Goal: Information Seeking & Learning: Learn about a topic

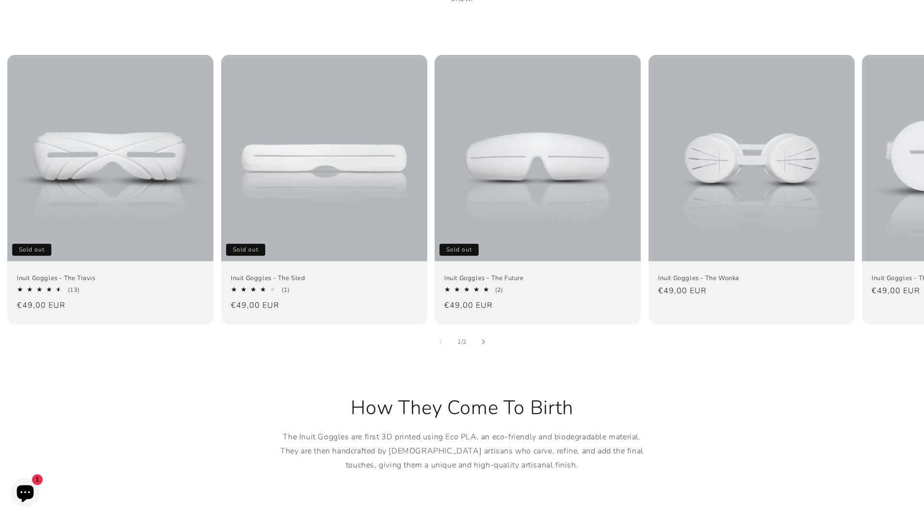
scroll to position [631, 0]
click at [485, 338] on icon "Slide right" at bounding box center [483, 340] width 3 height 5
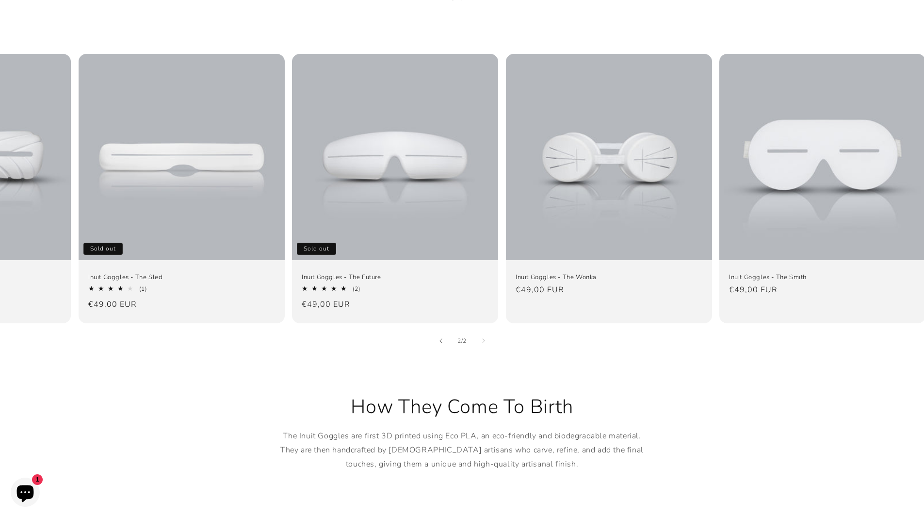
scroll to position [0, 151]
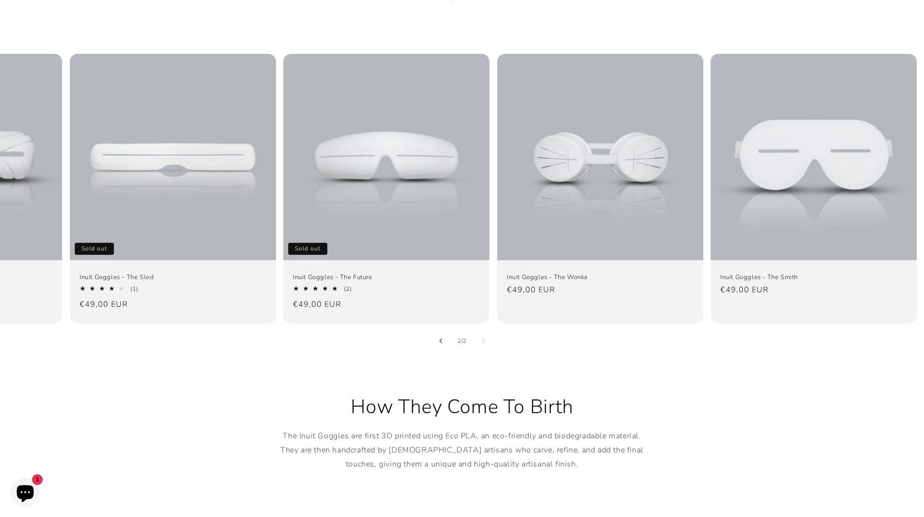
click at [443, 330] on button "Slide left" at bounding box center [440, 340] width 21 height 21
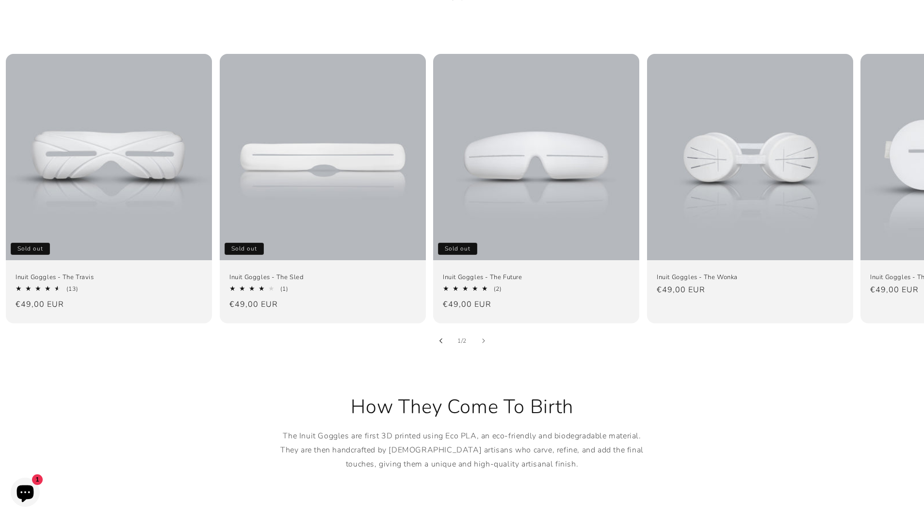
scroll to position [0, 0]
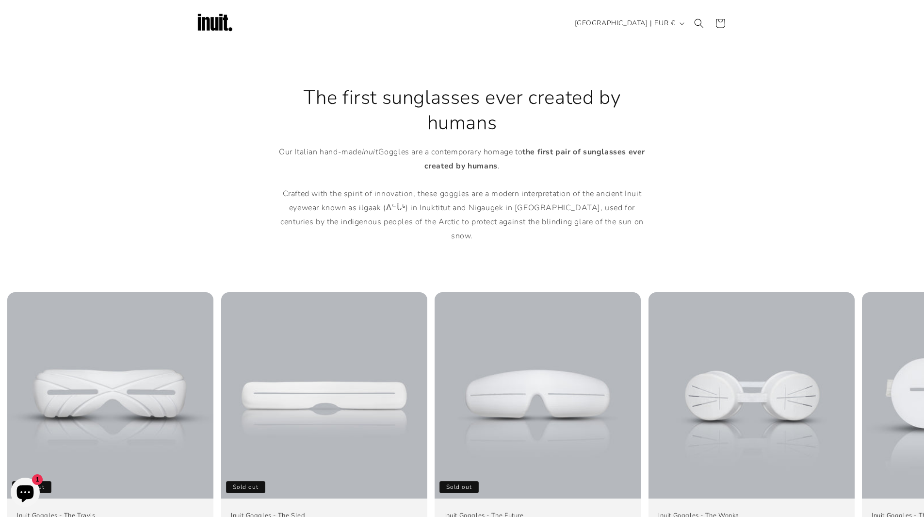
drag, startPoint x: 231, startPoint y: 407, endPoint x: 318, endPoint y: 243, distance: 185.1
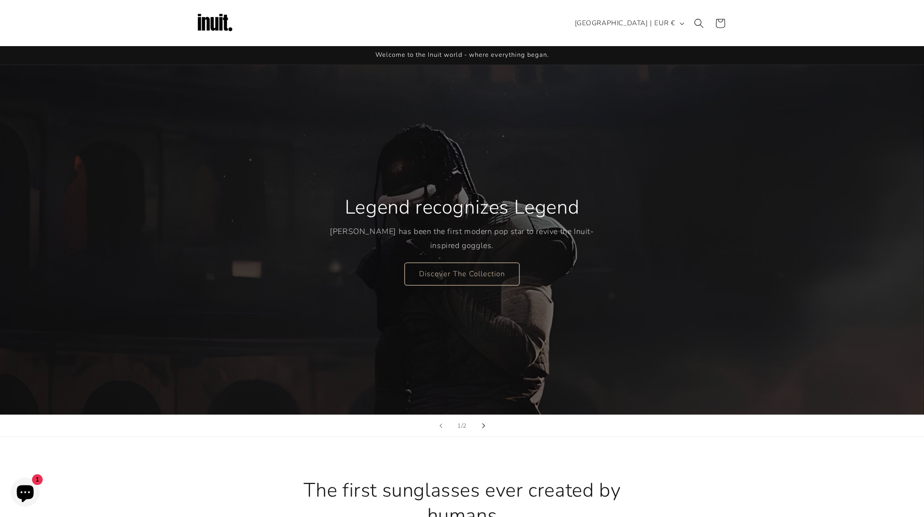
click at [477, 423] on button "Next slide" at bounding box center [483, 425] width 21 height 21
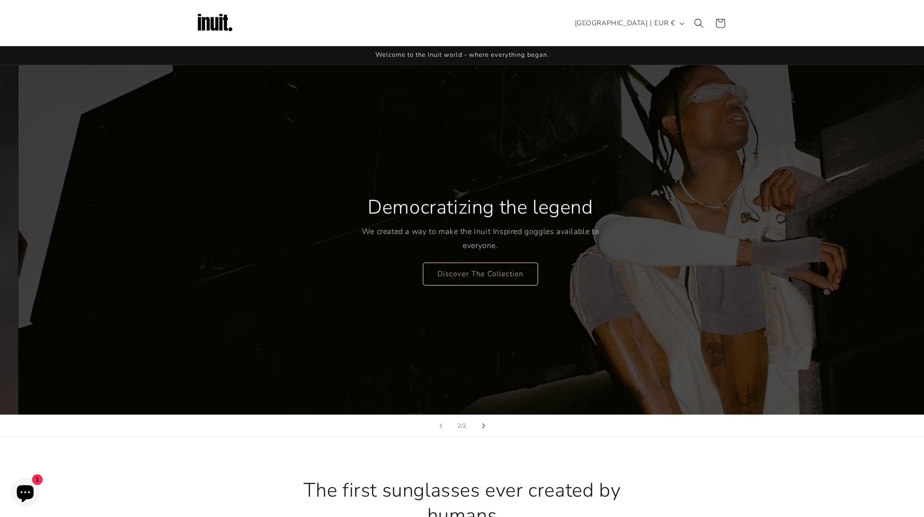
scroll to position [0, 924]
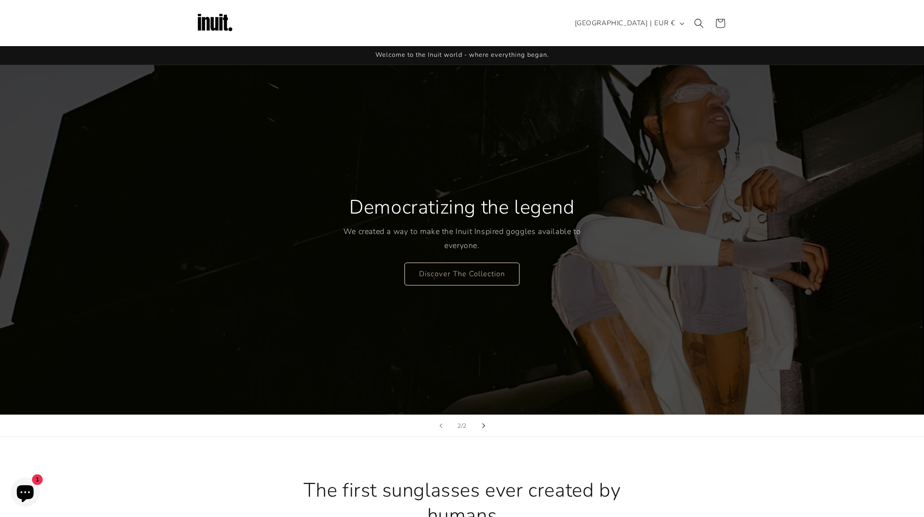
click at [477, 423] on button "Next slide" at bounding box center [483, 425] width 21 height 21
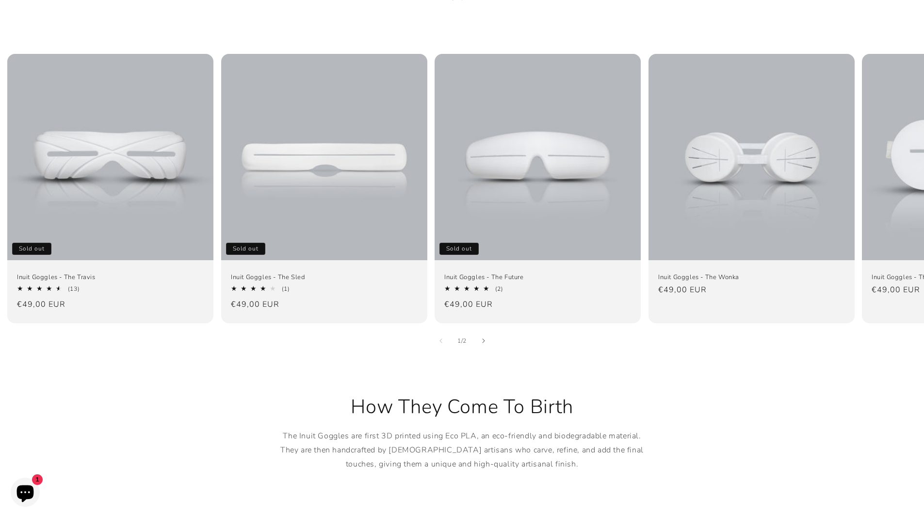
scroll to position [633, 0]
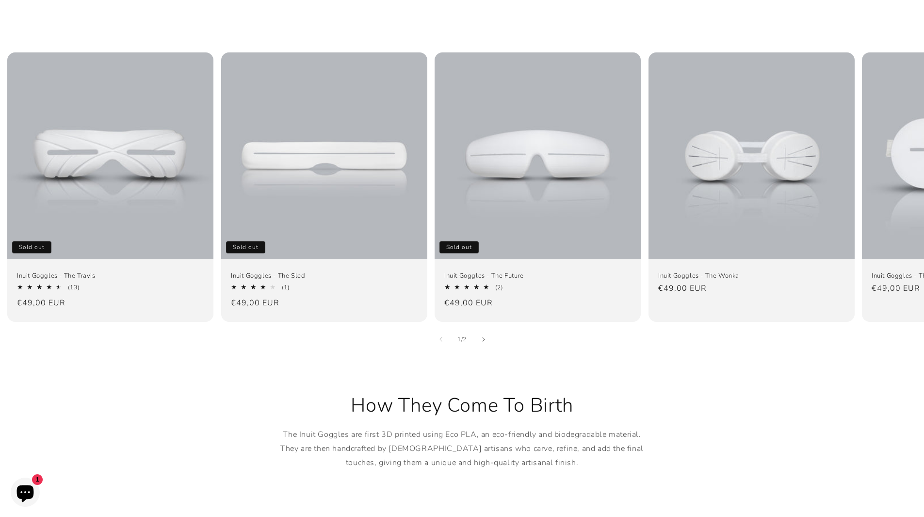
drag, startPoint x: 539, startPoint y: 329, endPoint x: 692, endPoint y: 328, distance: 152.8
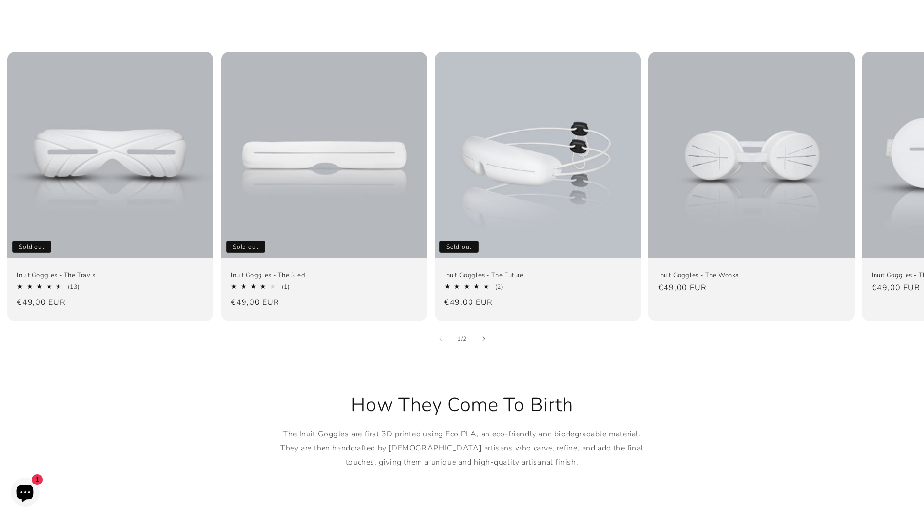
click at [502, 271] on link "Inuit Goggles - The Future" at bounding box center [537, 275] width 187 height 8
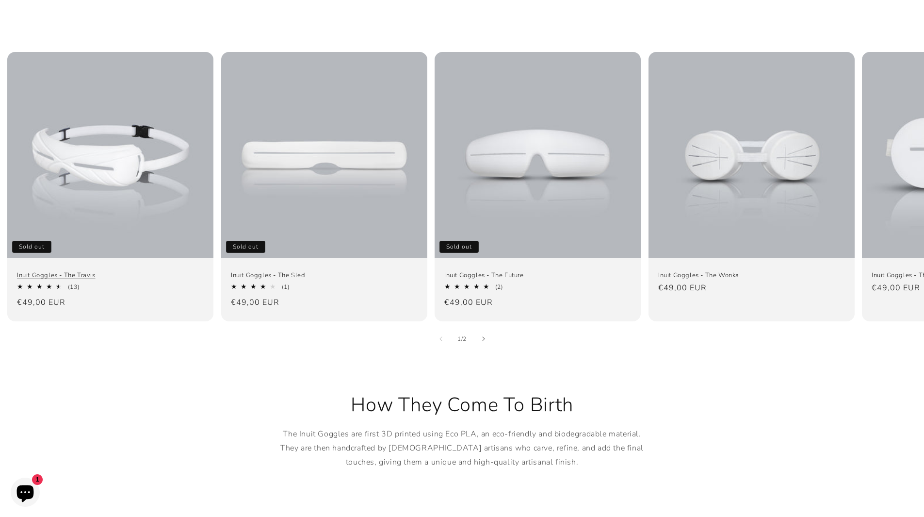
click at [98, 271] on link "Inuit Goggles - The Travis" at bounding box center [110, 275] width 187 height 8
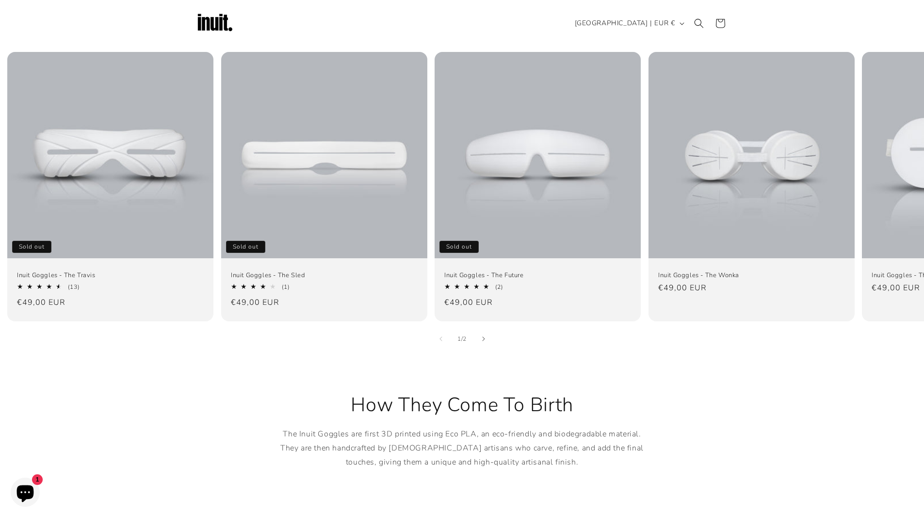
scroll to position [631, 0]
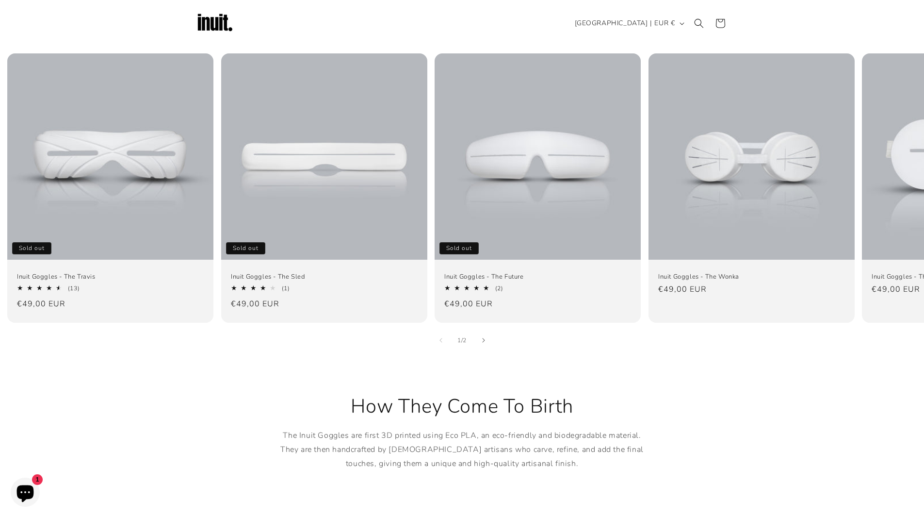
drag, startPoint x: 722, startPoint y: 326, endPoint x: 855, endPoint y: 326, distance: 132.9
click at [486, 329] on button "Slide right" at bounding box center [483, 339] width 21 height 21
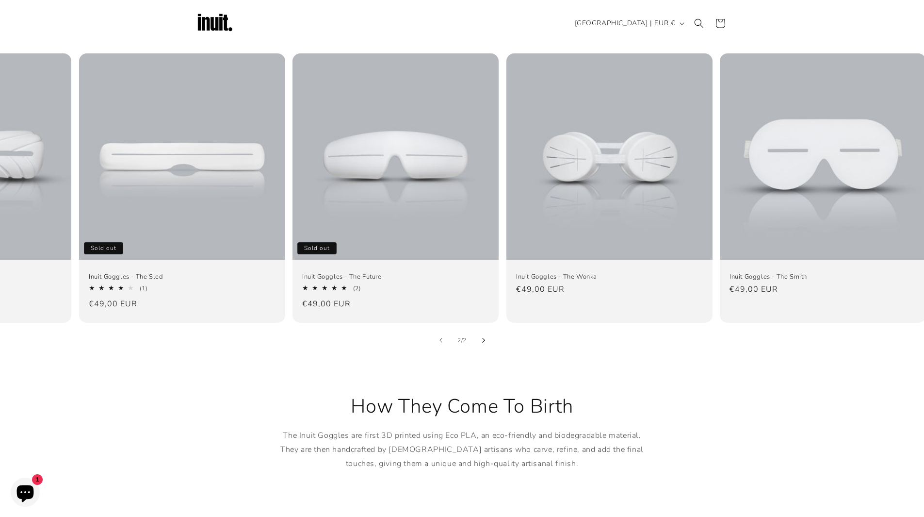
scroll to position [0, 151]
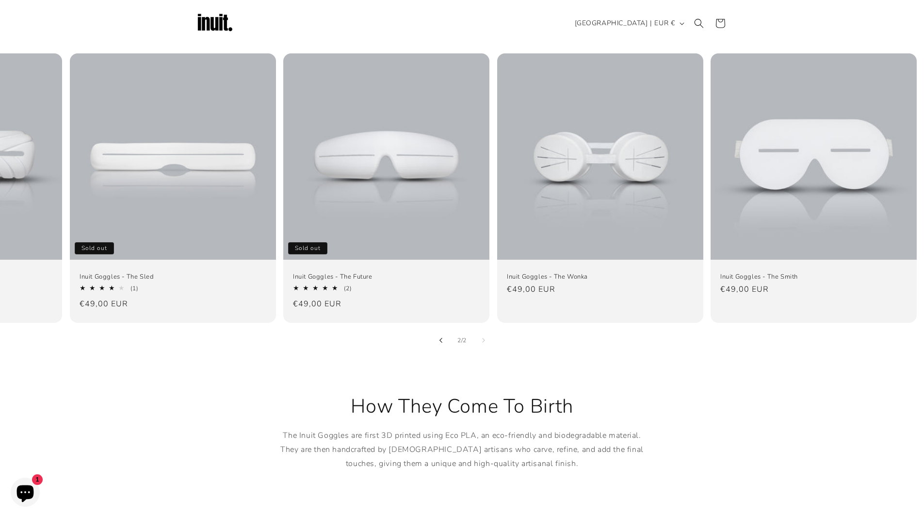
click at [439, 329] on button "Slide left" at bounding box center [440, 339] width 21 height 21
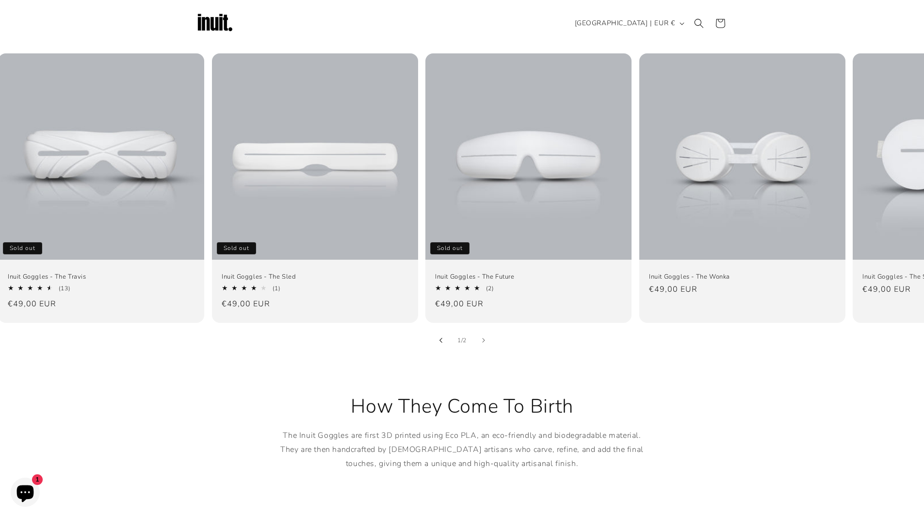
scroll to position [0, 0]
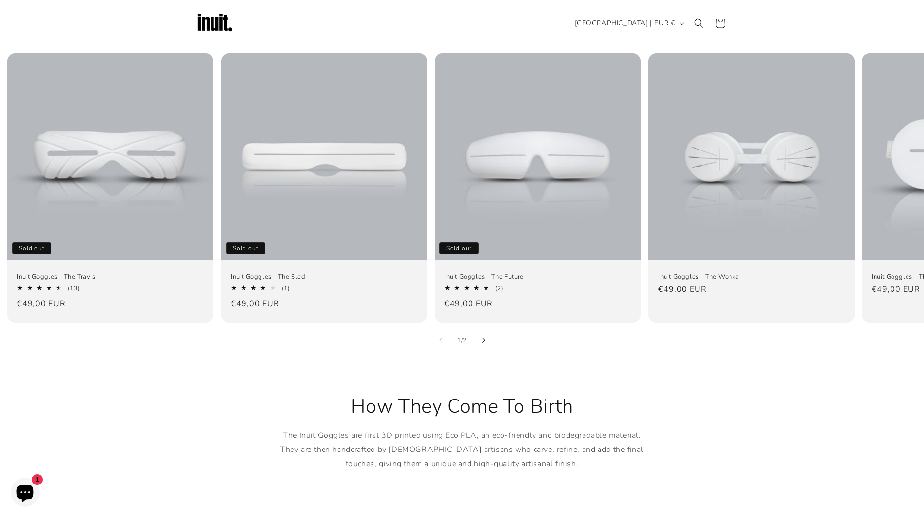
click at [483, 338] on icon "Slide right" at bounding box center [483, 340] width 3 height 5
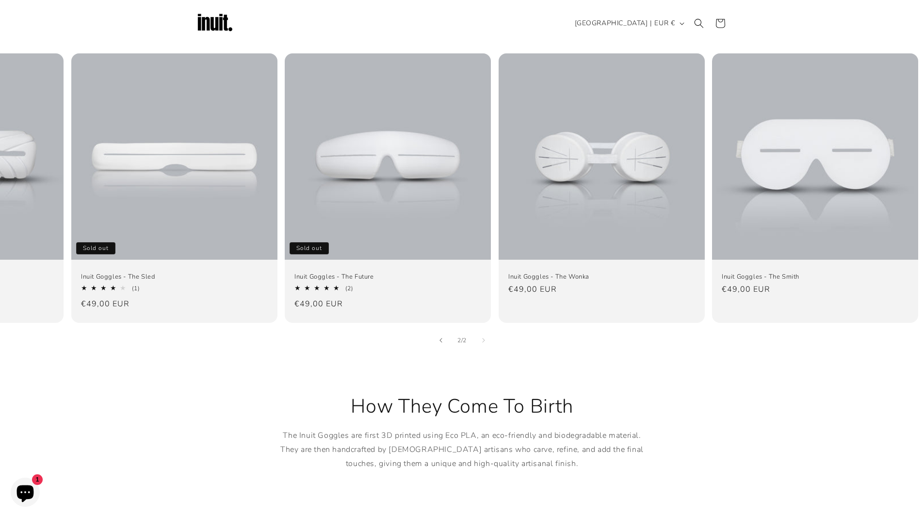
scroll to position [0, 151]
click at [443, 329] on button "Slide left" at bounding box center [440, 339] width 21 height 21
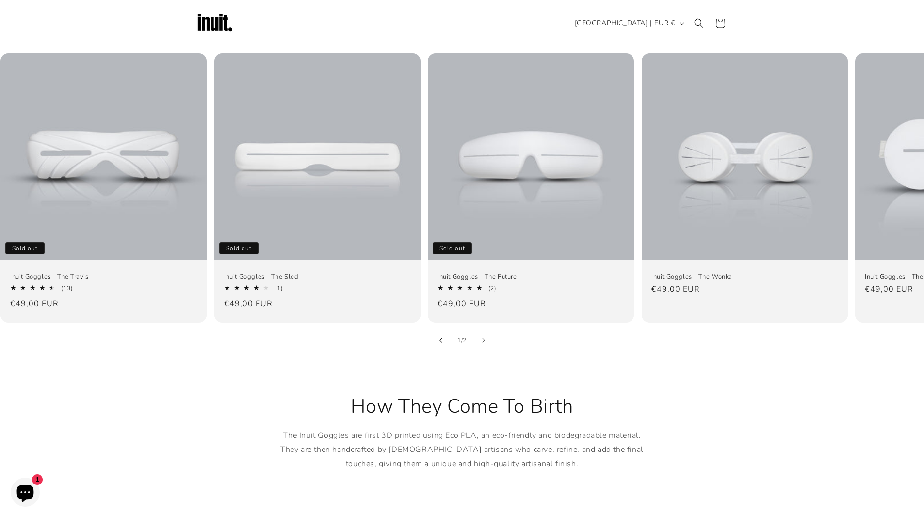
scroll to position [0, 0]
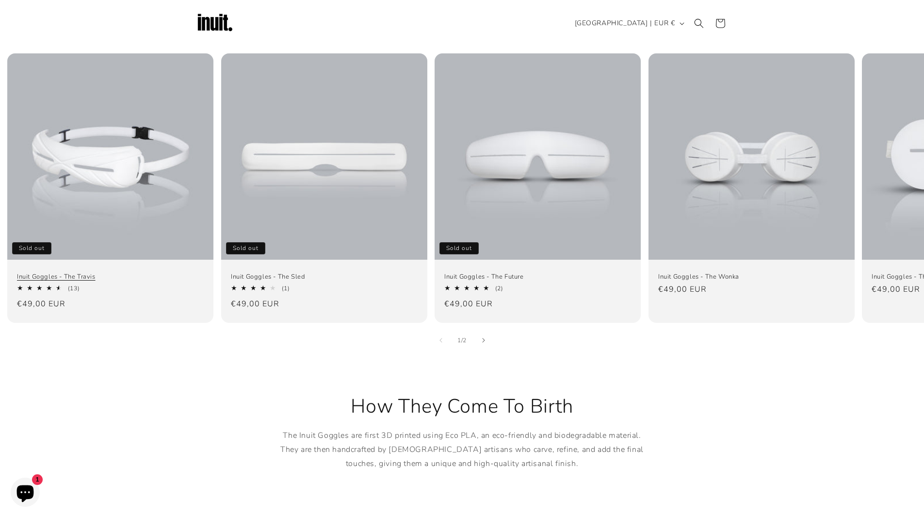
click at [118, 272] on link "Inuit Goggles - The Travis" at bounding box center [110, 276] width 187 height 8
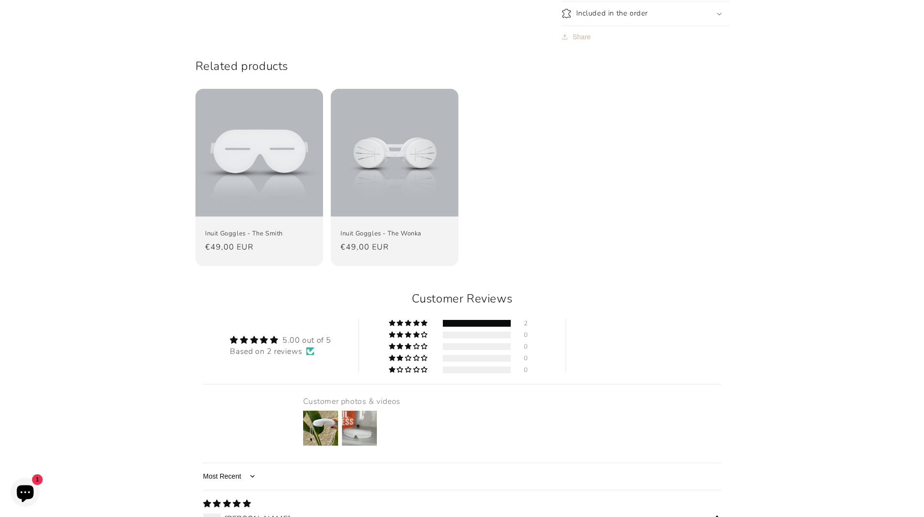
scroll to position [970, 0]
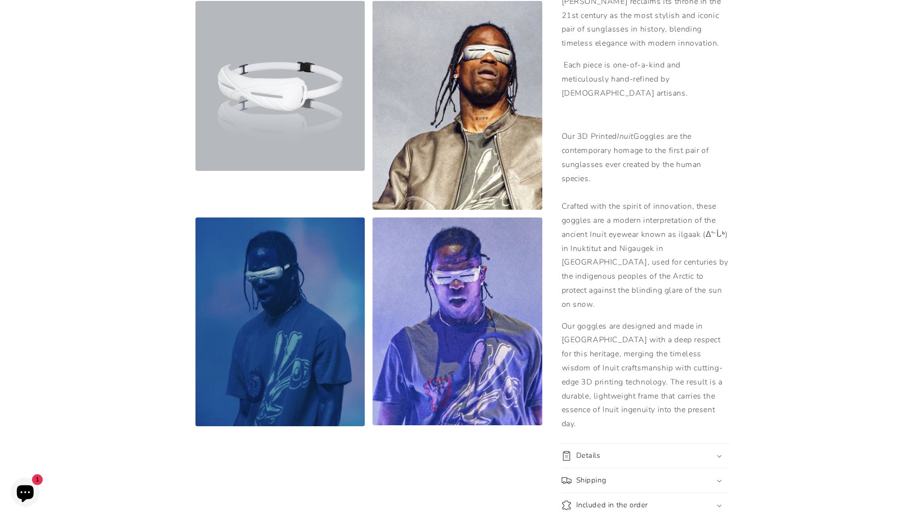
scroll to position [485, 0]
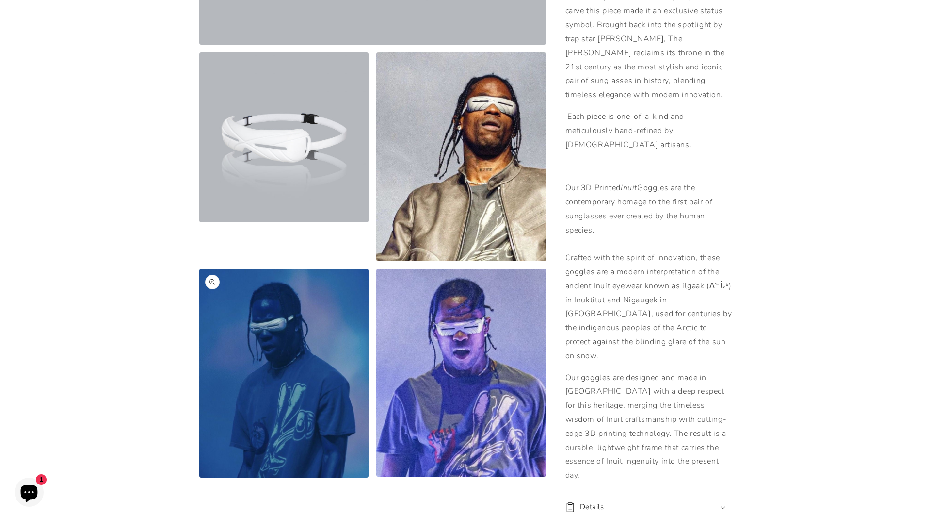
scroll to position [388, 0]
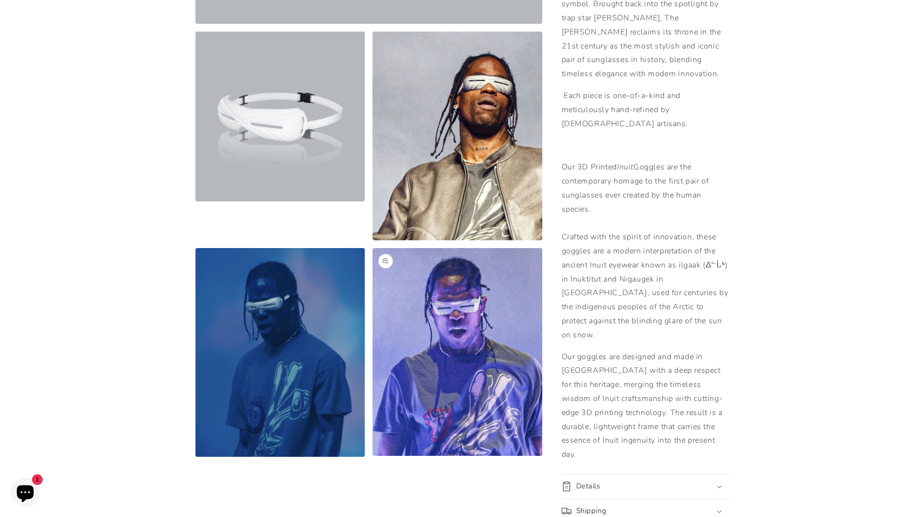
click at [373, 456] on button "Open media 5 in modal" at bounding box center [373, 456] width 0 height 0
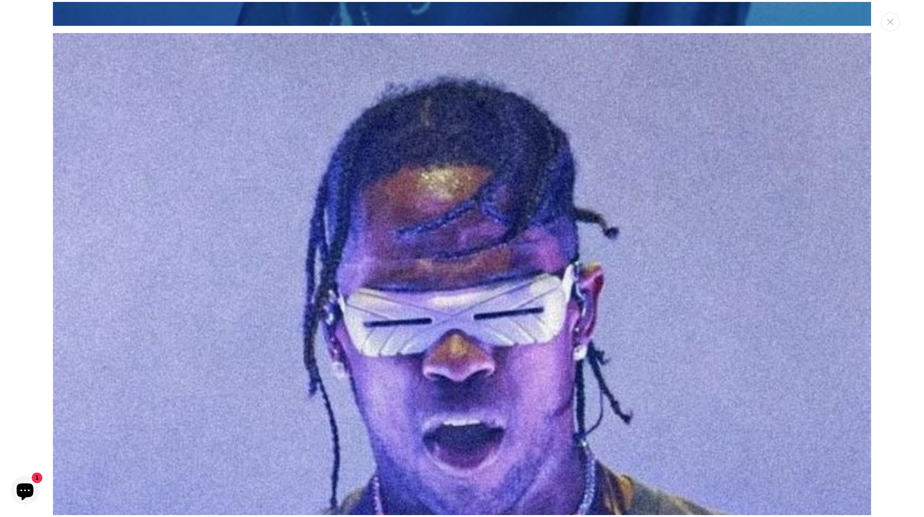
scroll to position [3686, 0]
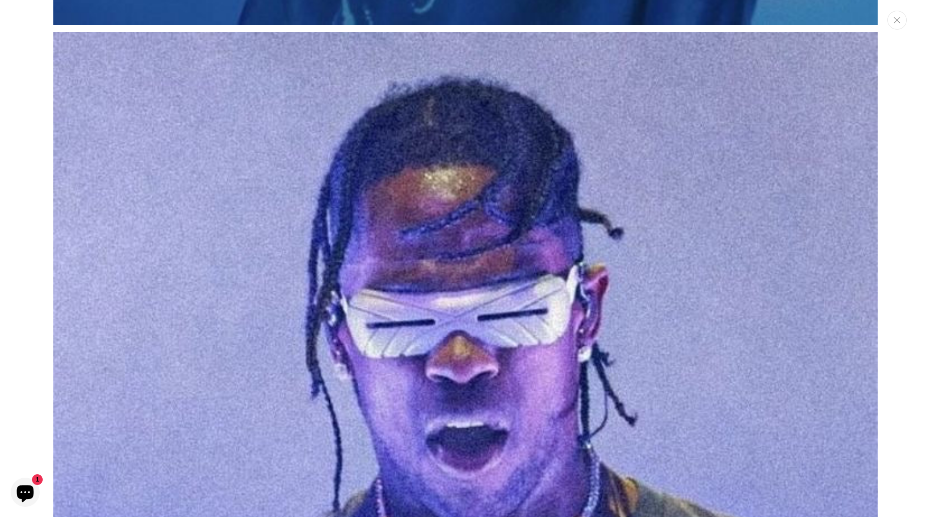
click at [896, 16] on button "Close" at bounding box center [897, 20] width 19 height 19
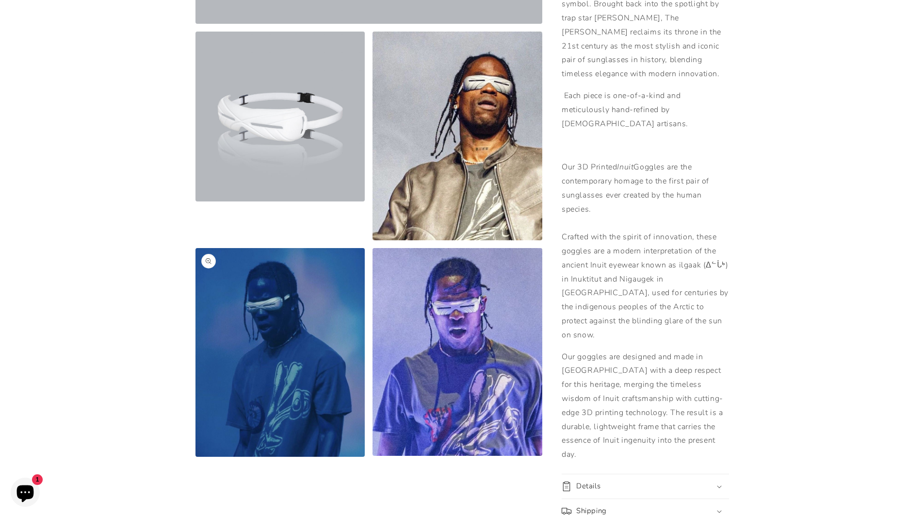
click at [195, 456] on button "Open media 4 in modal" at bounding box center [195, 456] width 0 height 0
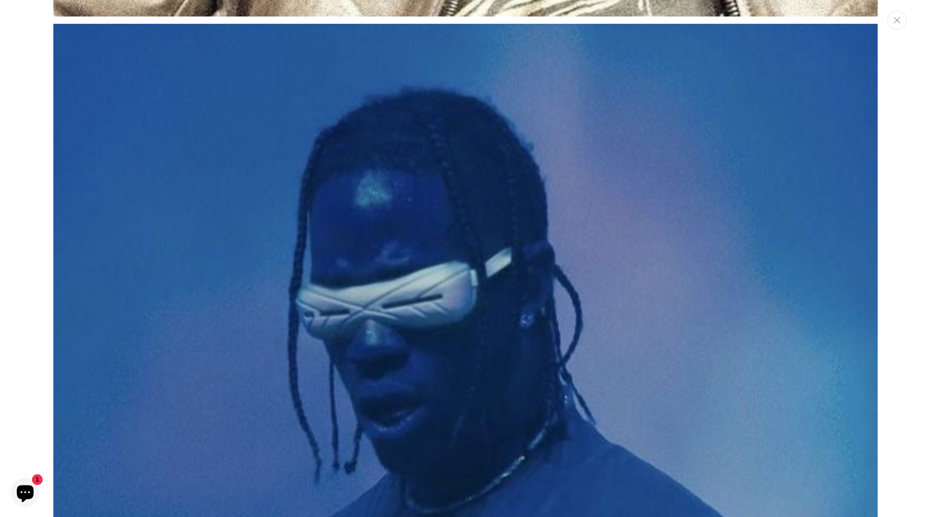
click at [899, 20] on icon "Close" at bounding box center [897, 20] width 7 height 6
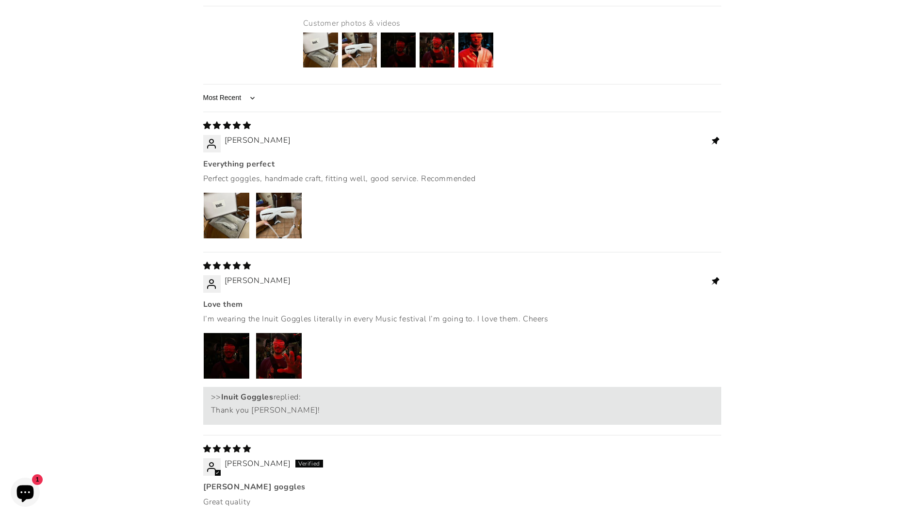
scroll to position [1310, 0]
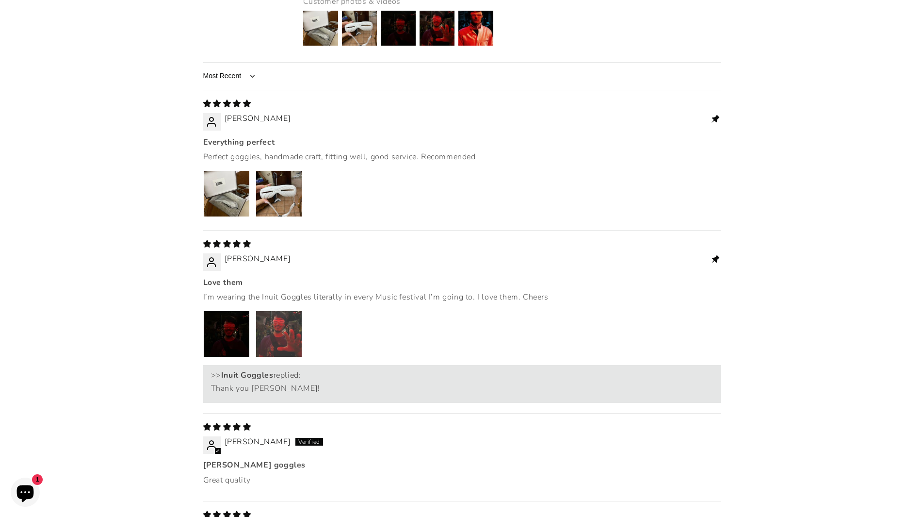
click at [273, 311] on img "Link to user picture 2" at bounding box center [279, 334] width 46 height 46
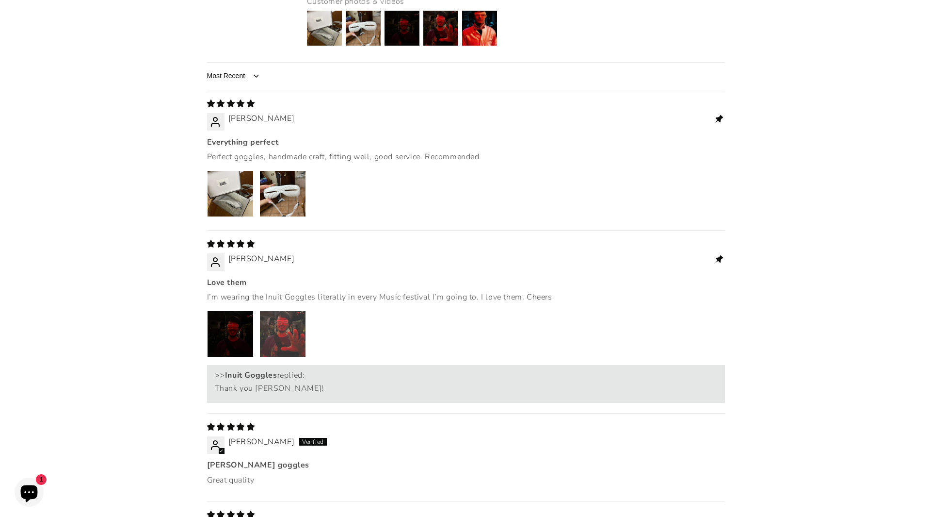
scroll to position [2671, 0]
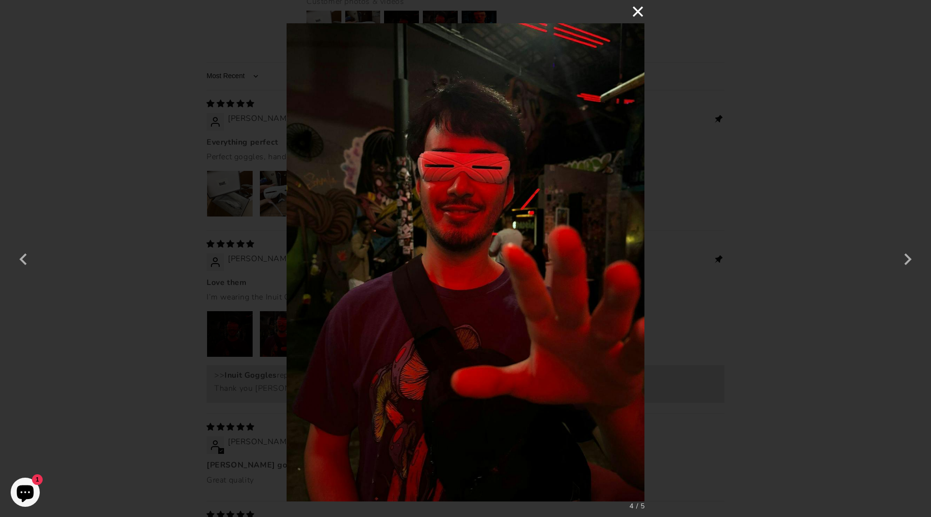
click at [637, 10] on button "×" at bounding box center [632, 11] width 23 height 23
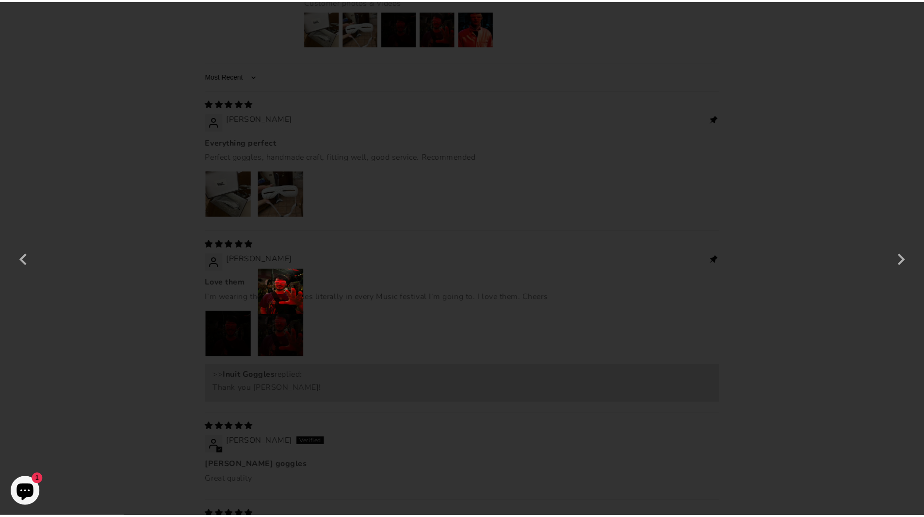
scroll to position [2648, 0]
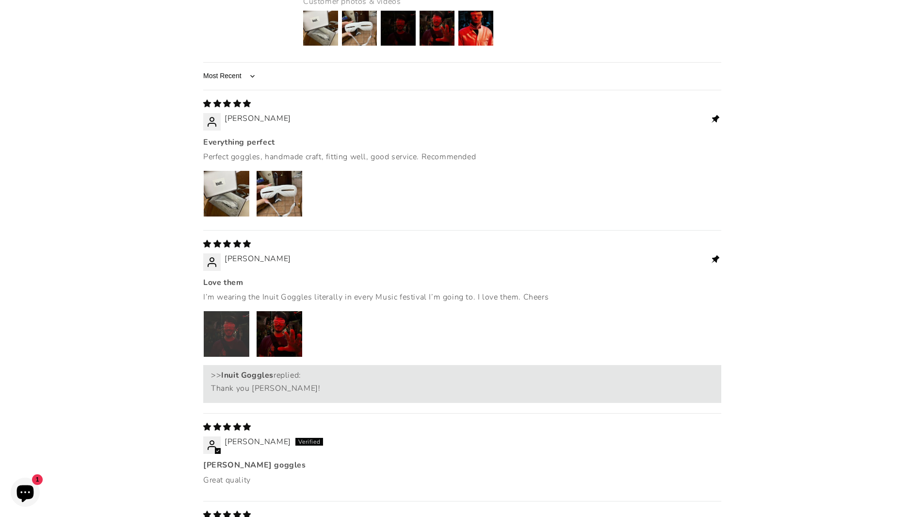
click at [230, 311] on img "Link to user picture 1" at bounding box center [227, 334] width 46 height 46
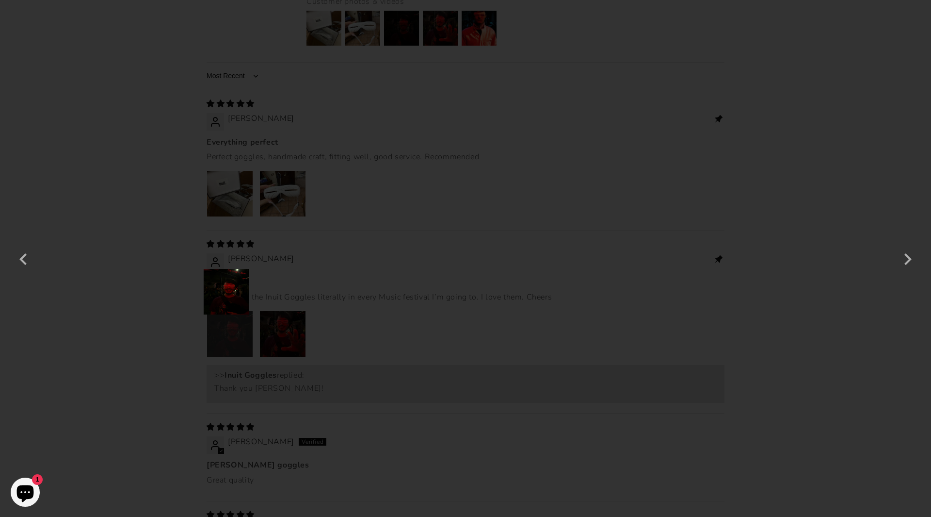
scroll to position [2671, 0]
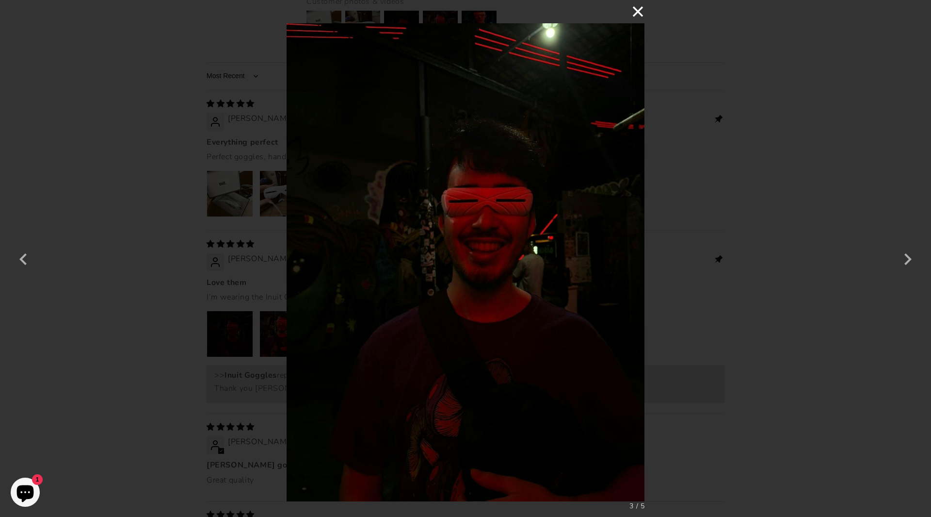
click at [638, 15] on button "×" at bounding box center [632, 11] width 23 height 23
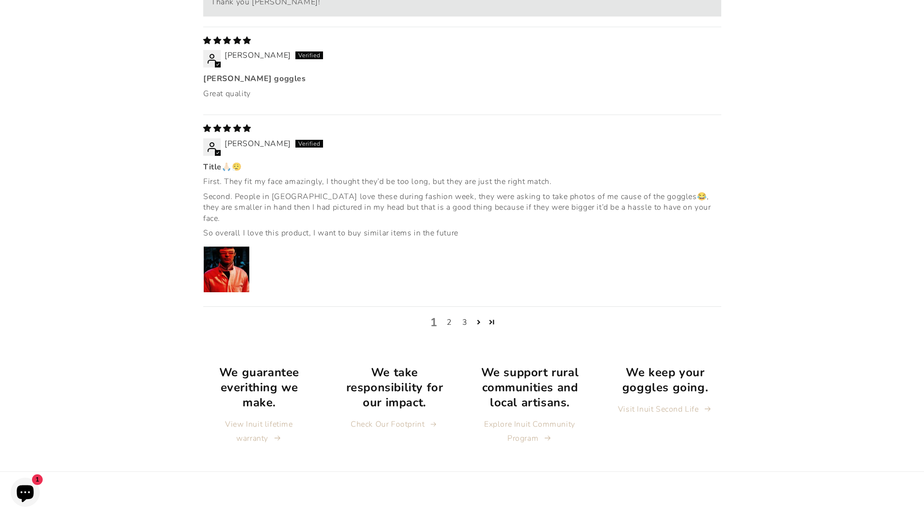
scroll to position [1698, 0]
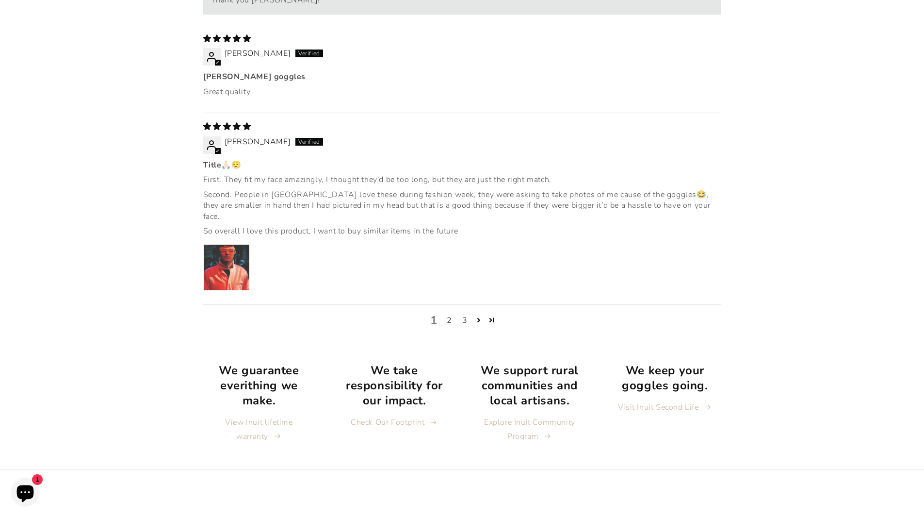
click at [228, 244] on img "Link to user picture 1" at bounding box center [227, 267] width 46 height 46
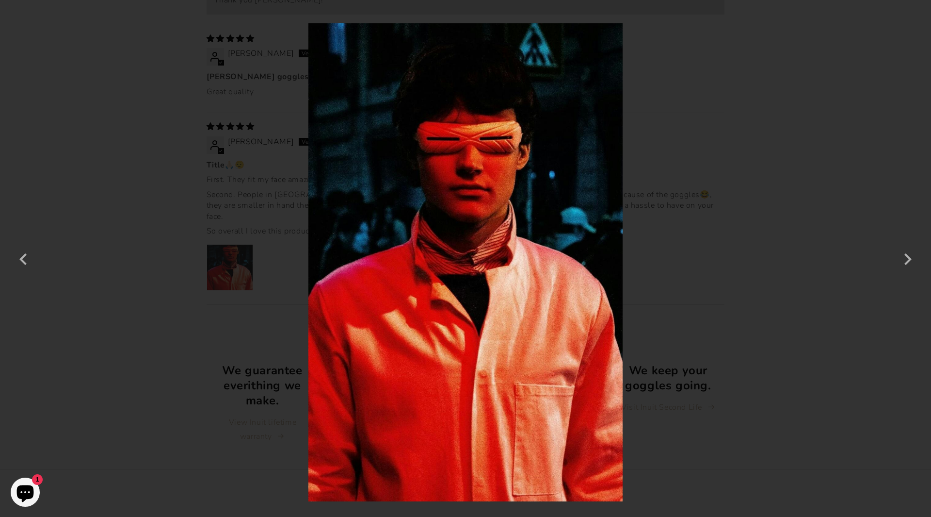
scroll to position [2671, 0]
click at [620, 10] on button "×" at bounding box center [611, 11] width 23 height 23
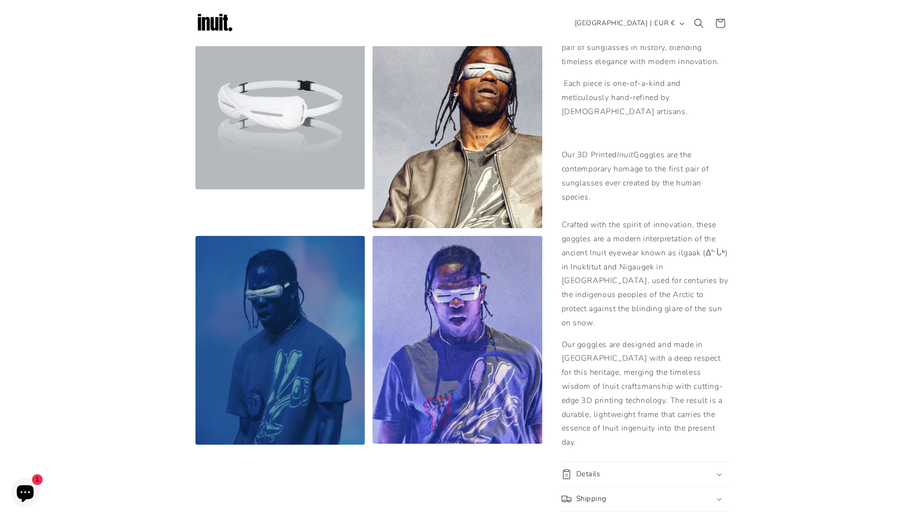
scroll to position [0, 0]
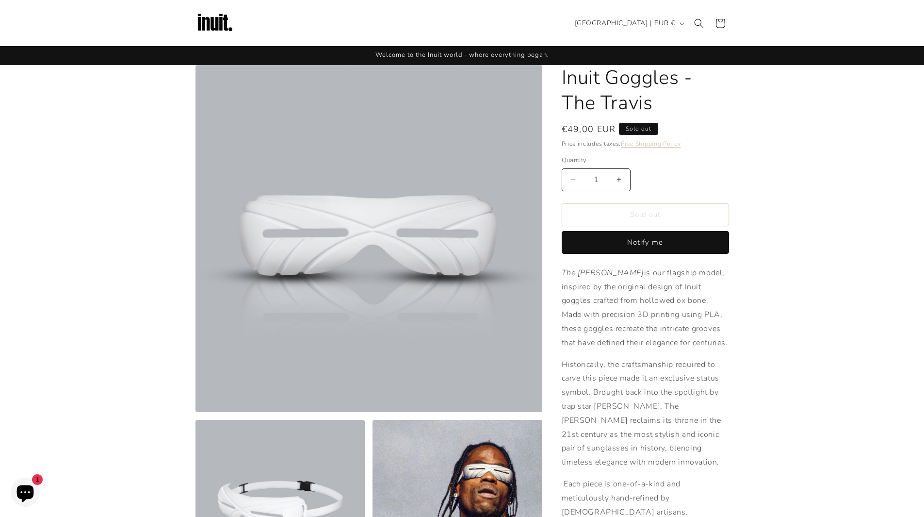
drag, startPoint x: 748, startPoint y: 266, endPoint x: 659, endPoint y: 120, distance: 171.1
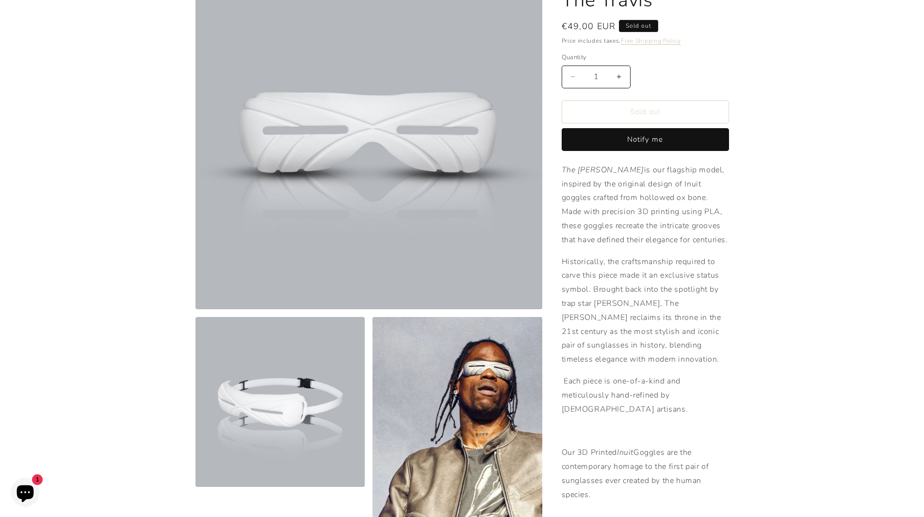
scroll to position [146, 0]
